Goal: Information Seeking & Learning: Understand process/instructions

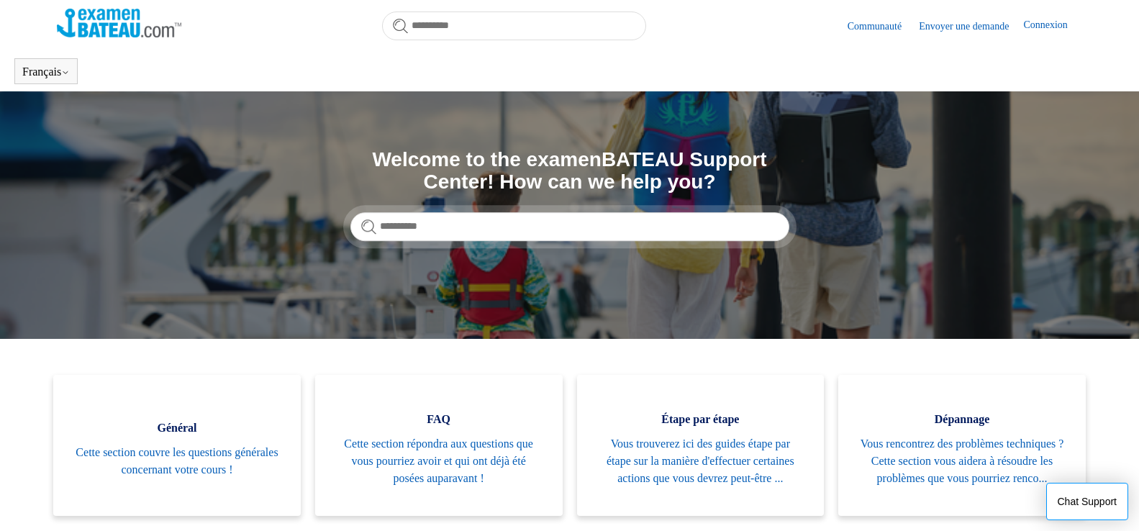
scroll to position [320, 0]
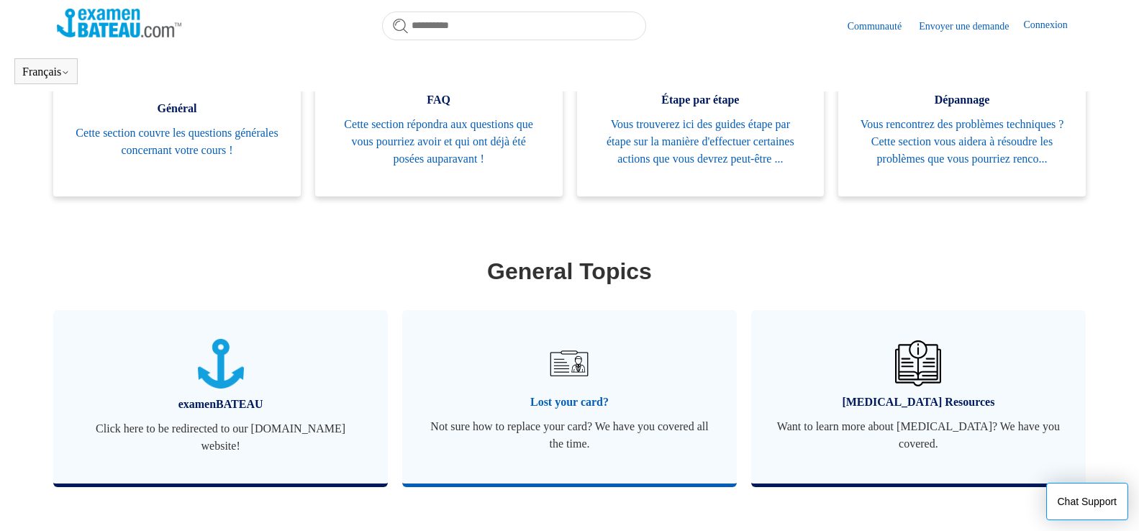
click at [569, 389] on img at bounding box center [569, 363] width 50 height 50
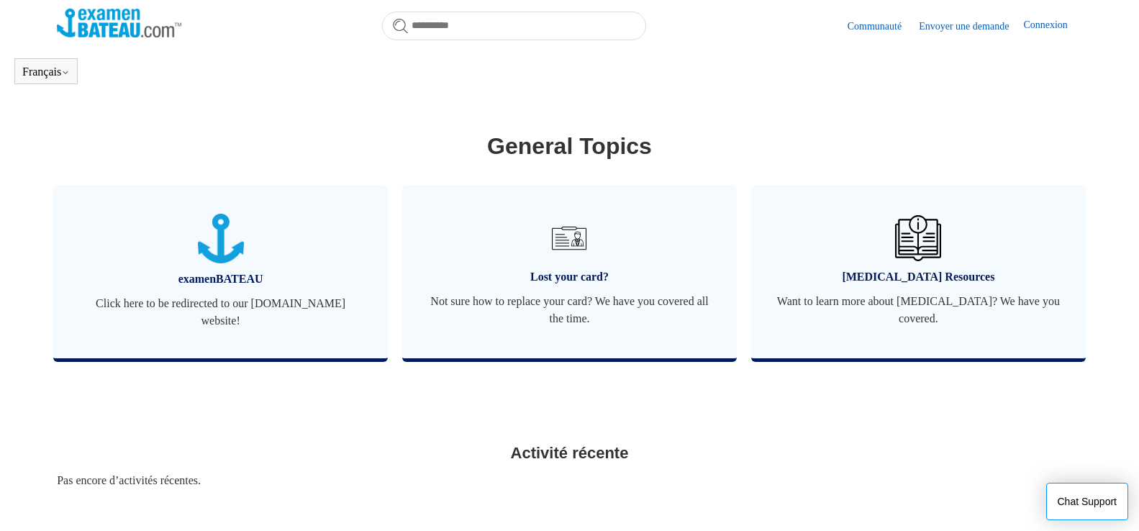
scroll to position [545, 0]
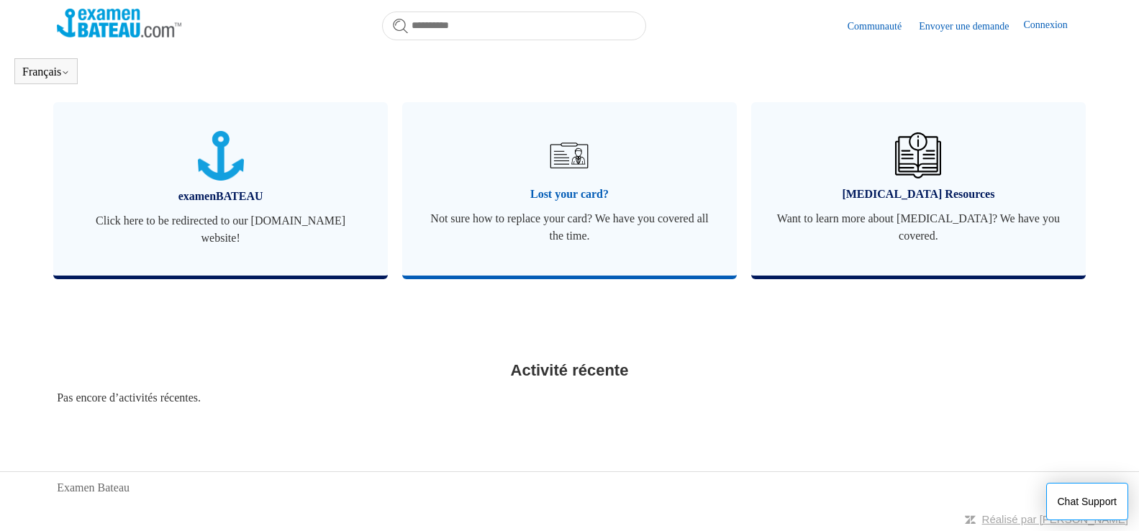
click at [563, 184] on link "Lost your card? Not sure how to replace your card? We have you covered all the …" at bounding box center [569, 188] width 335 height 173
click at [100, 24] on img at bounding box center [119, 23] width 125 height 29
